Goal: Complete application form: Complete application form

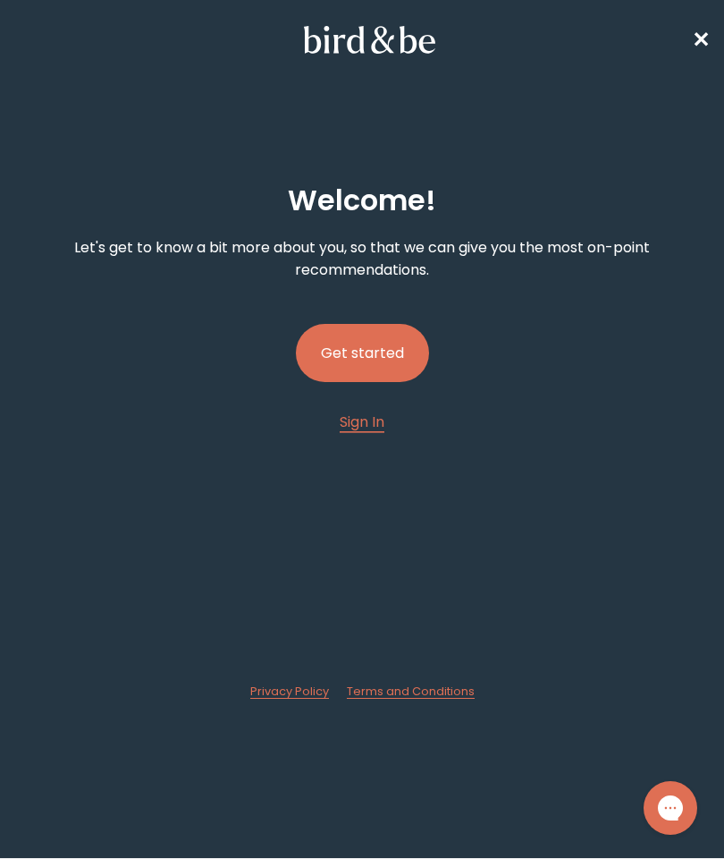
click at [361, 378] on button "Get started" at bounding box center [362, 353] width 133 height 58
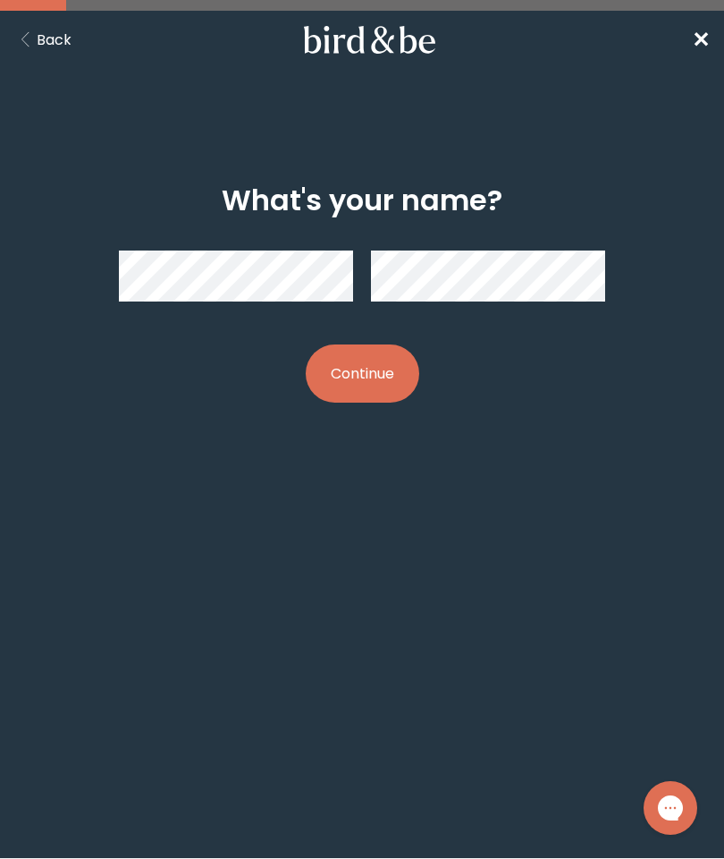
click at [382, 378] on button "Continue" at bounding box center [363, 373] width 114 height 58
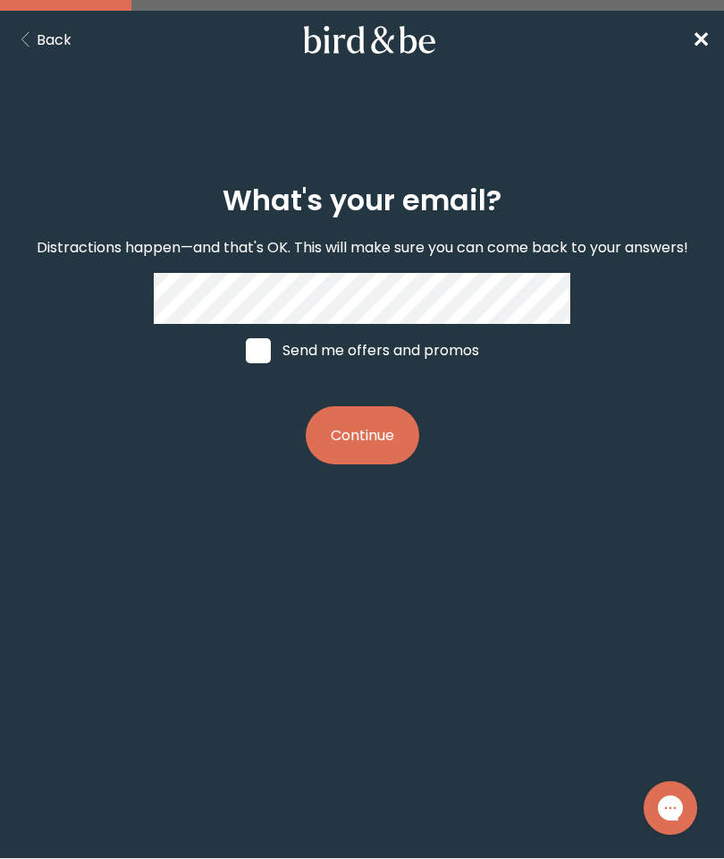
click at [385, 443] on button "Continue" at bounding box center [363, 435] width 114 height 58
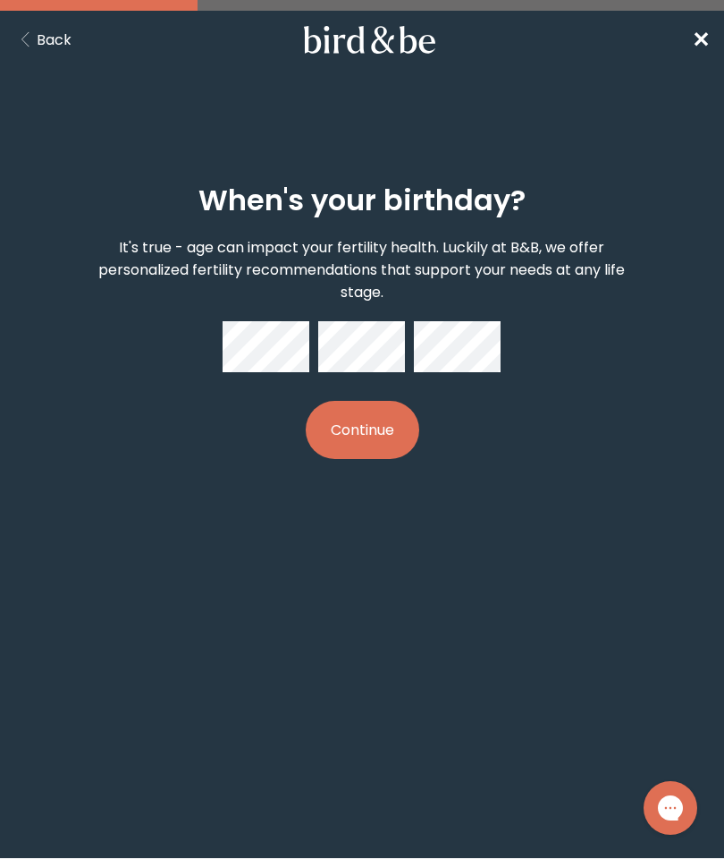
click at [376, 451] on button "Continue" at bounding box center [363, 430] width 114 height 58
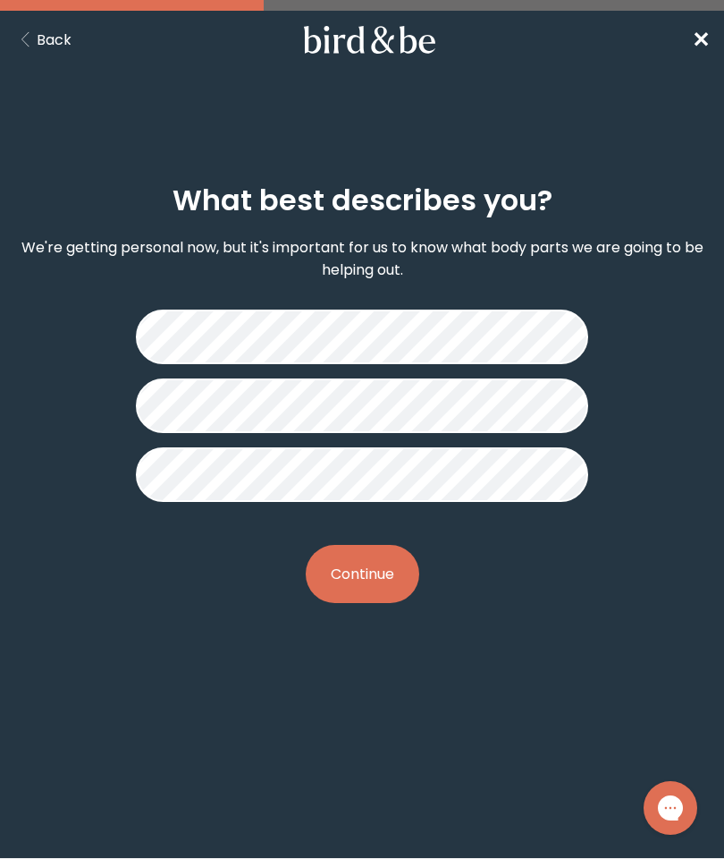
click at [343, 583] on button "Continue" at bounding box center [363, 574] width 114 height 58
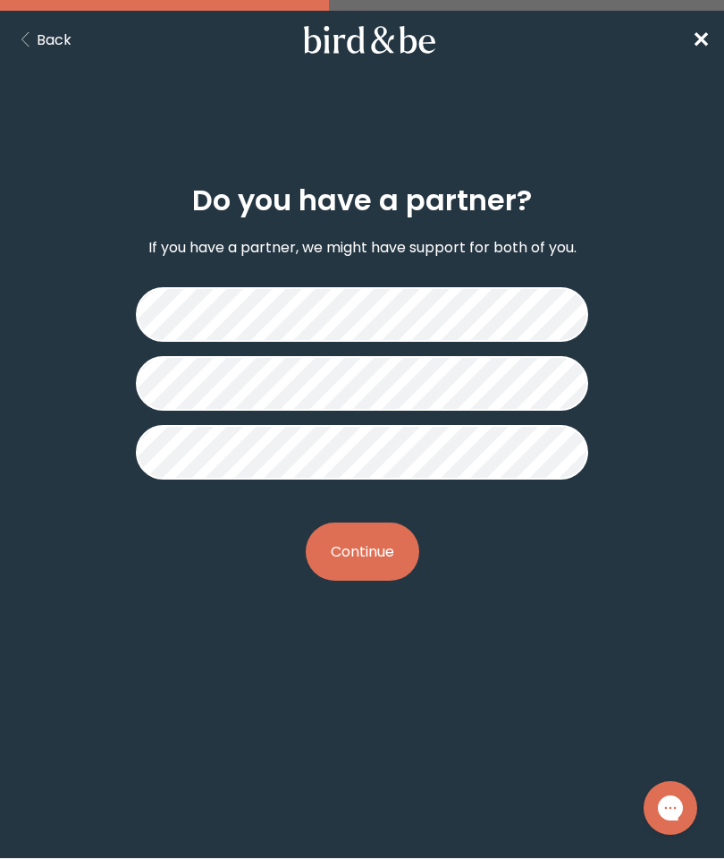
click at [368, 563] on button "Continue" at bounding box center [363, 551] width 114 height 58
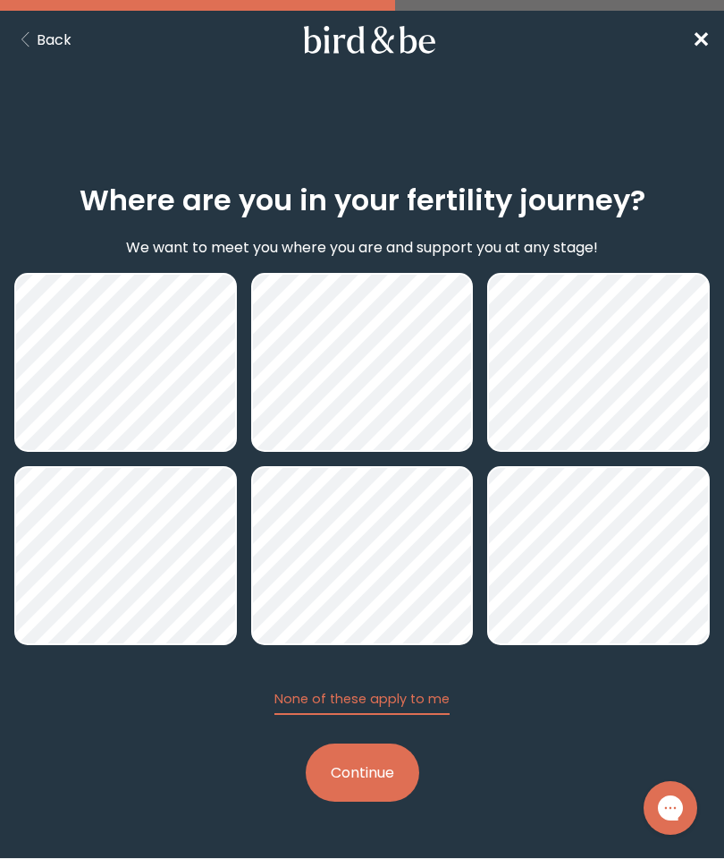
click at [351, 787] on button "Continue" at bounding box center [363, 772] width 114 height 58
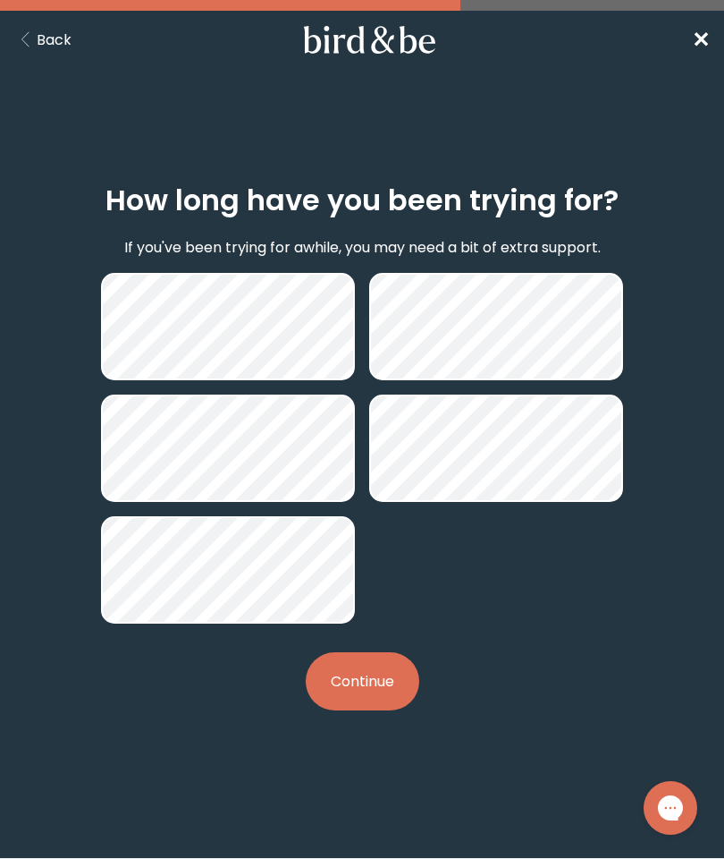
click at [356, 704] on button "Continue" at bounding box center [363, 681] width 114 height 58
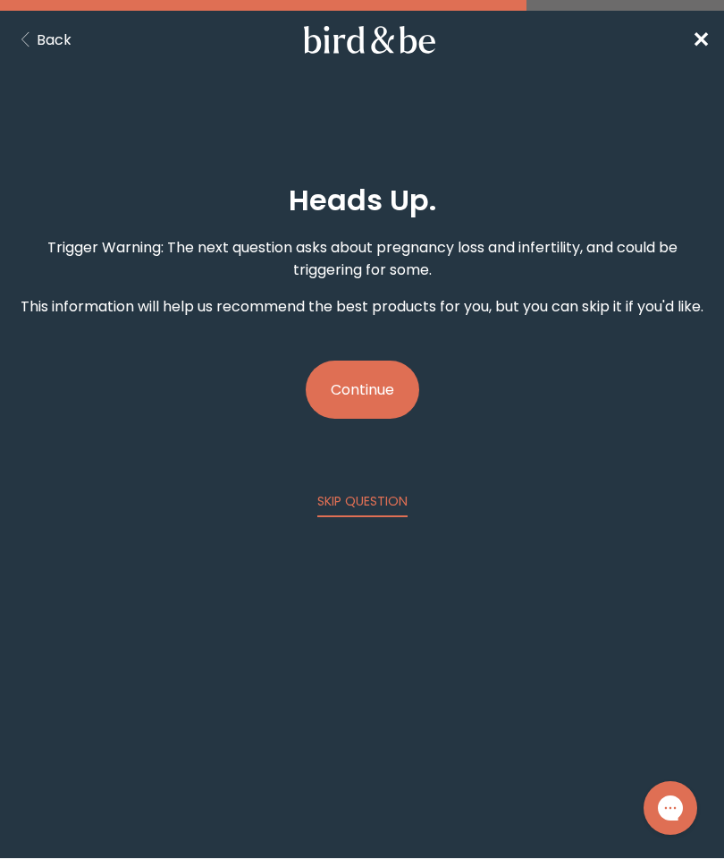
click at [391, 387] on button "Continue" at bounding box center [363, 389] width 114 height 58
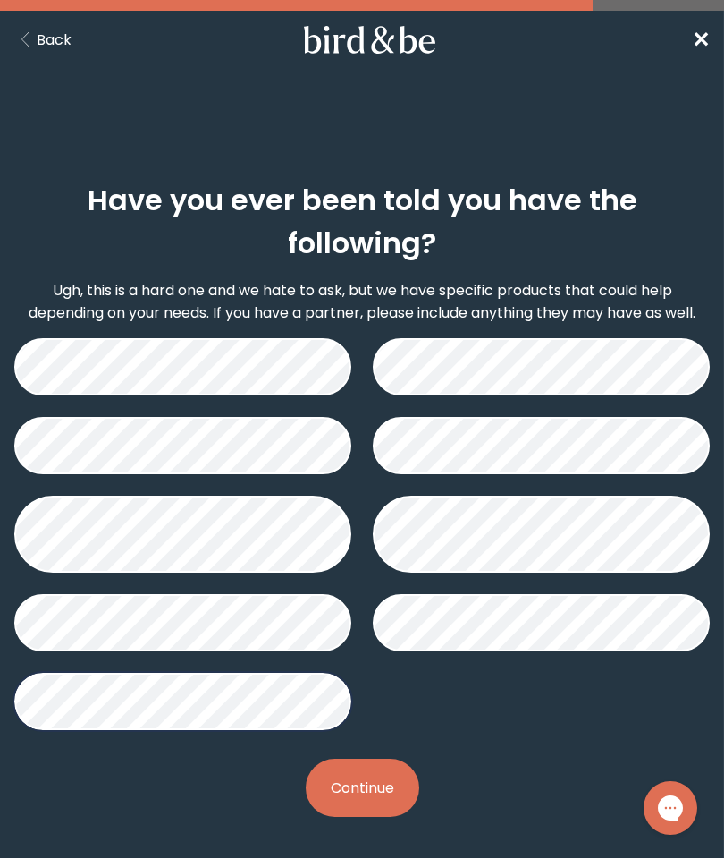
click at [375, 797] on button "Continue" at bounding box center [363, 787] width 114 height 58
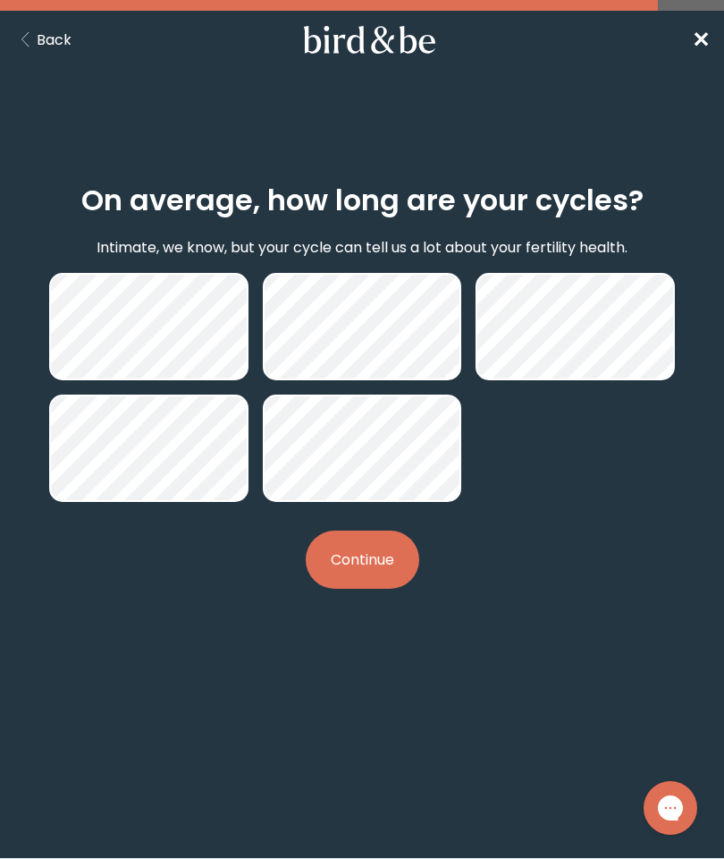
click at [360, 570] on button "Continue" at bounding box center [363, 559] width 114 height 58
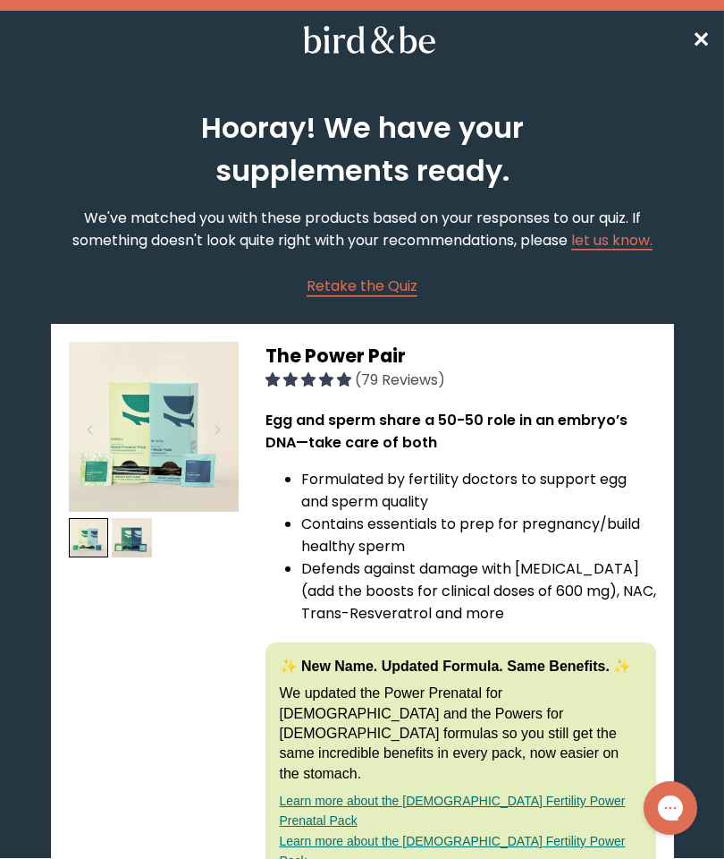
click at [702, 38] on span "✕" at bounding box center [701, 40] width 18 height 30
